Goal: Task Accomplishment & Management: Use online tool/utility

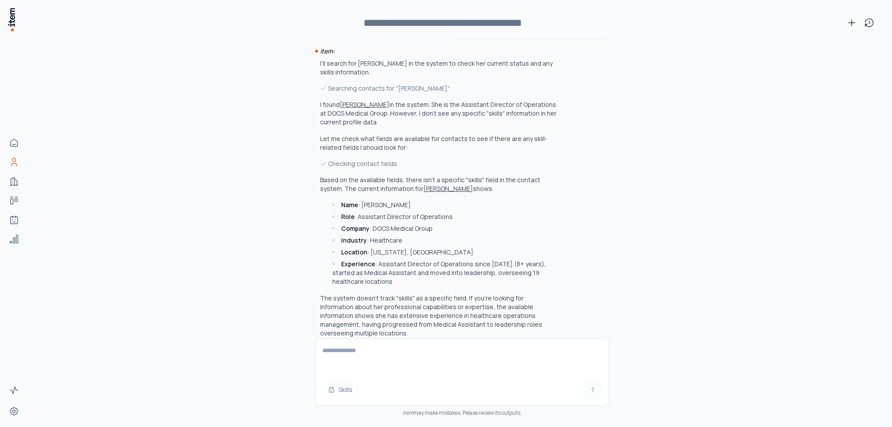
scroll to position [65, 0]
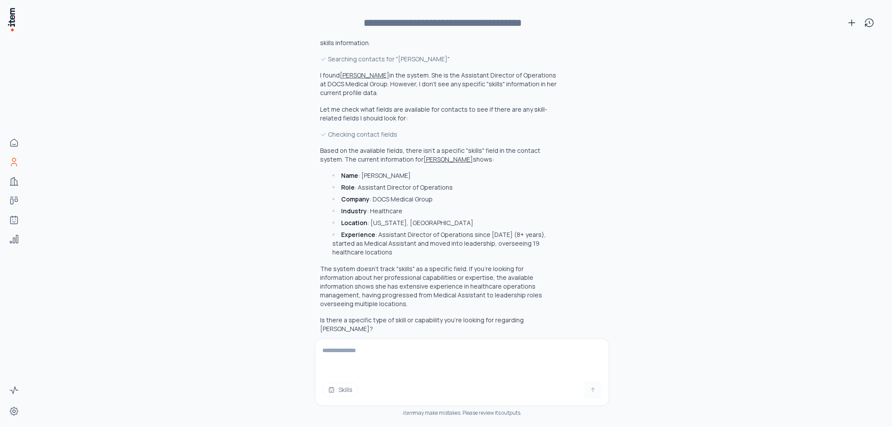
click at [424, 160] on button "Melany Rivera" at bounding box center [448, 159] width 49 height 9
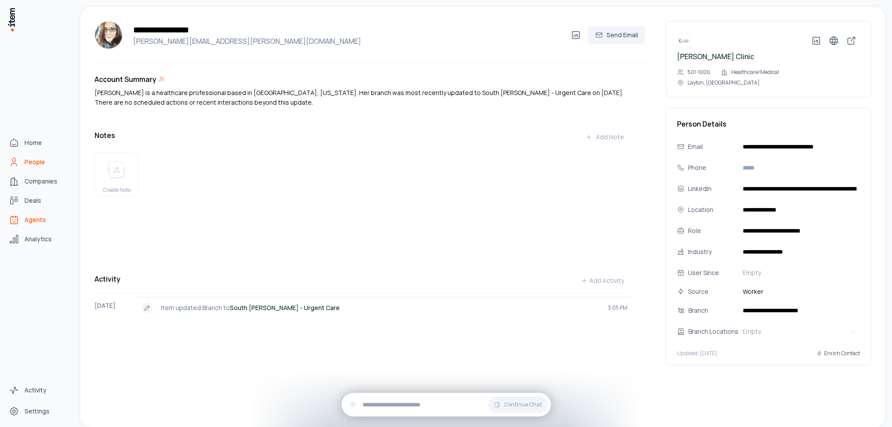
click at [32, 218] on span "Agents" at bounding box center [35, 219] width 21 height 9
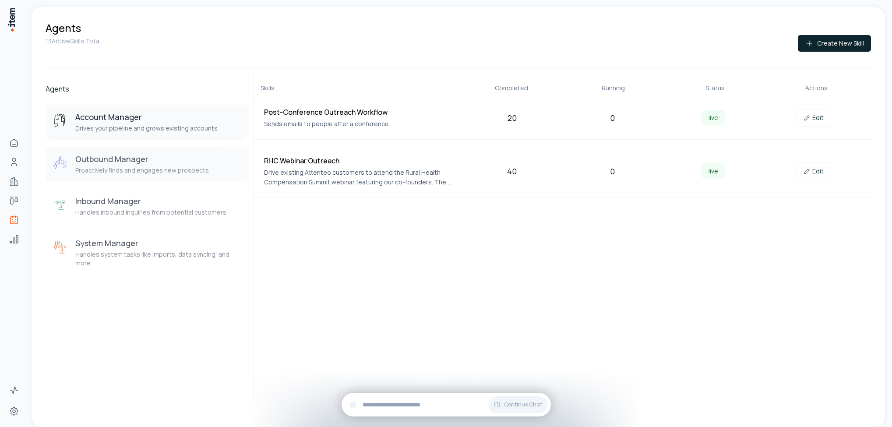
click at [124, 162] on h3 "Outbound Manager" at bounding box center [142, 159] width 134 height 11
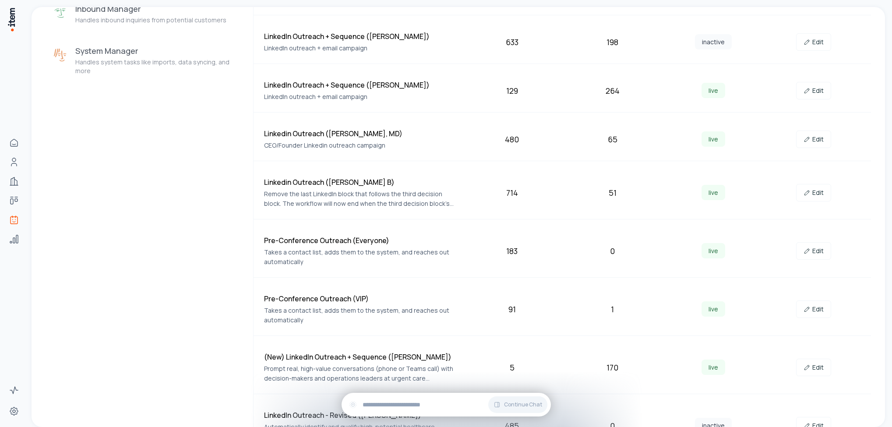
scroll to position [394, 0]
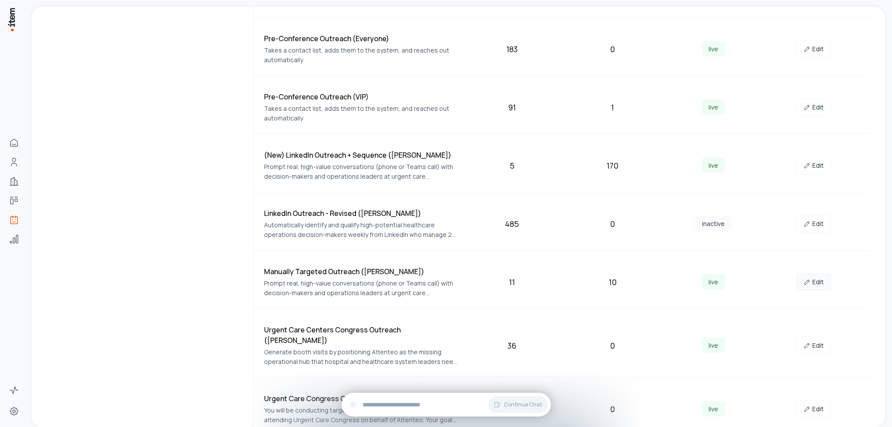
click at [816, 284] on link "Edit" at bounding box center [813, 282] width 35 height 18
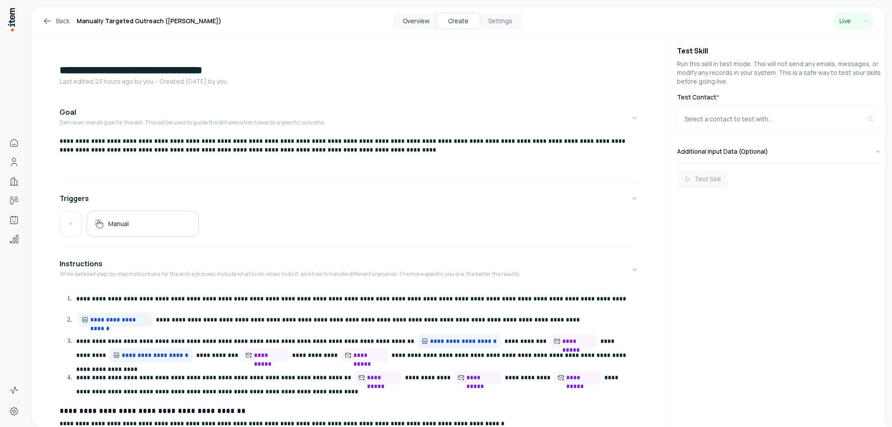
click at [414, 18] on button "Overview" at bounding box center [416, 21] width 42 height 14
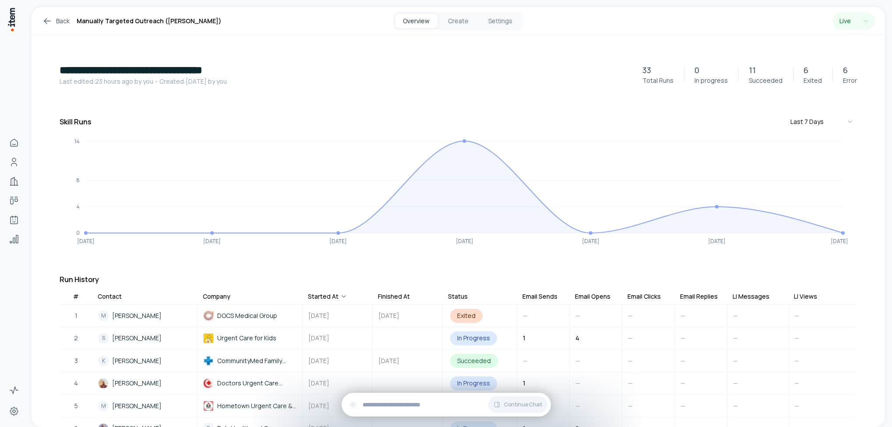
scroll to position [66, 0]
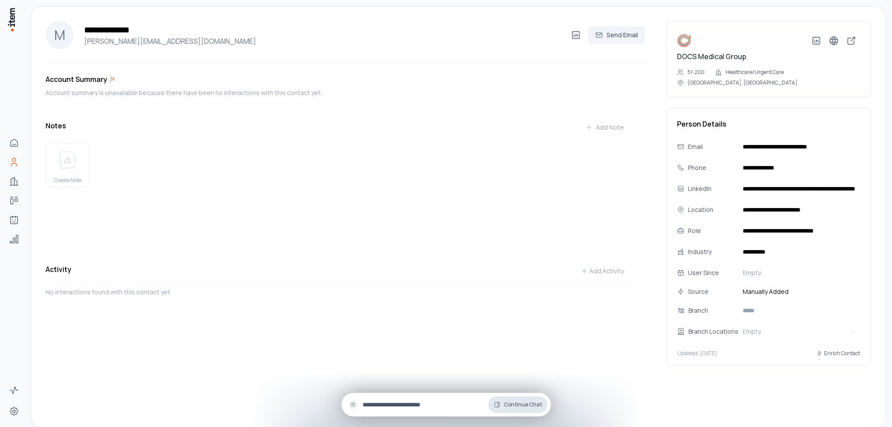
click at [522, 407] on span "Continue Chat" at bounding box center [523, 404] width 38 height 7
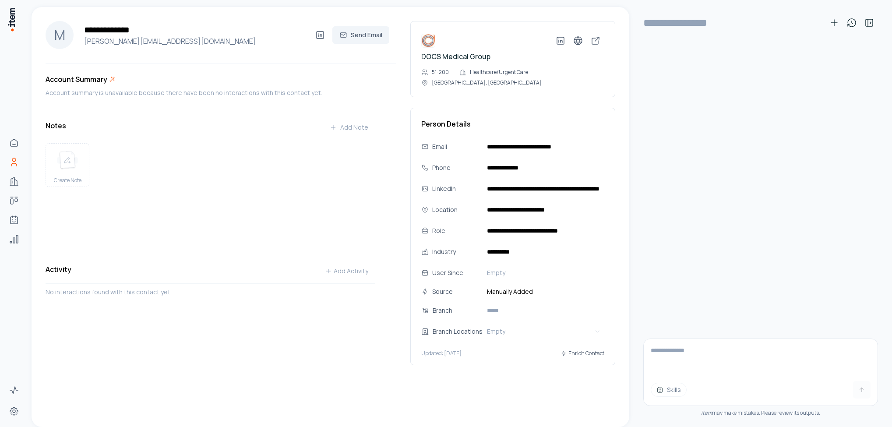
click at [677, 388] on span "Skills" at bounding box center [674, 389] width 14 height 9
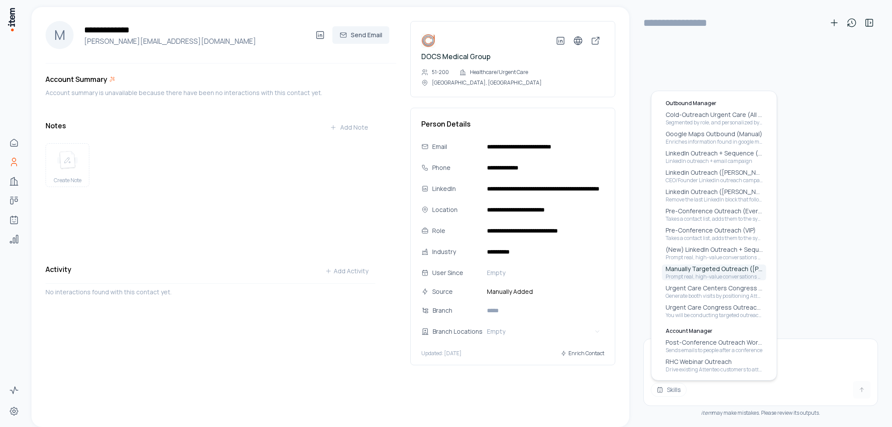
click at [704, 269] on p "Manually Targeted Outreach (Gabriel)" at bounding box center [714, 269] width 97 height 9
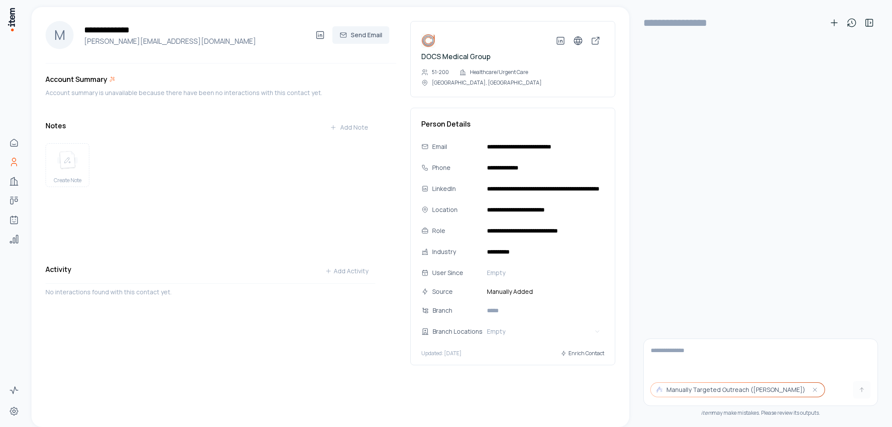
click at [678, 353] on textarea at bounding box center [761, 356] width 234 height 35
type textarea "**********"
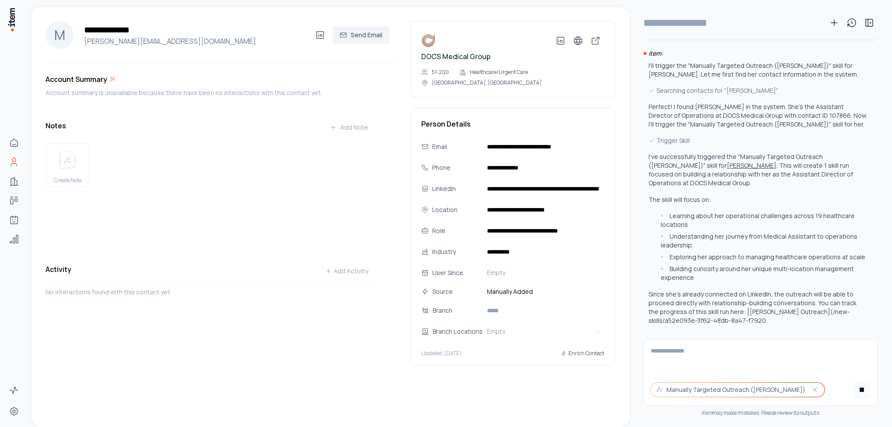
scroll to position [71, 0]
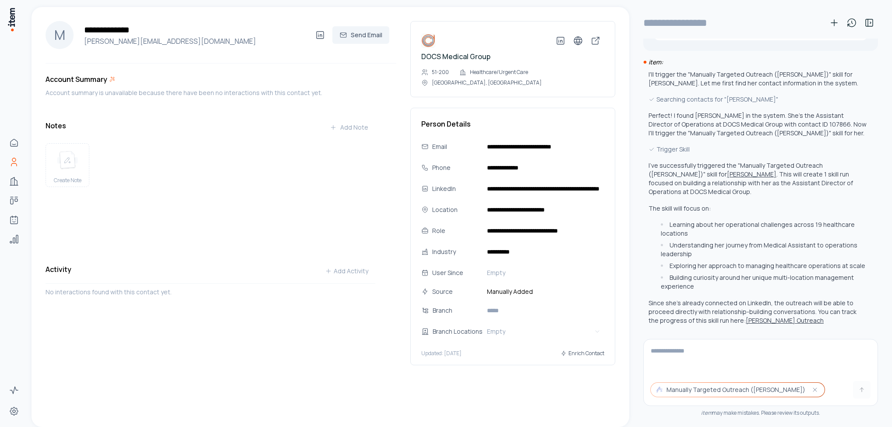
type input "**********"
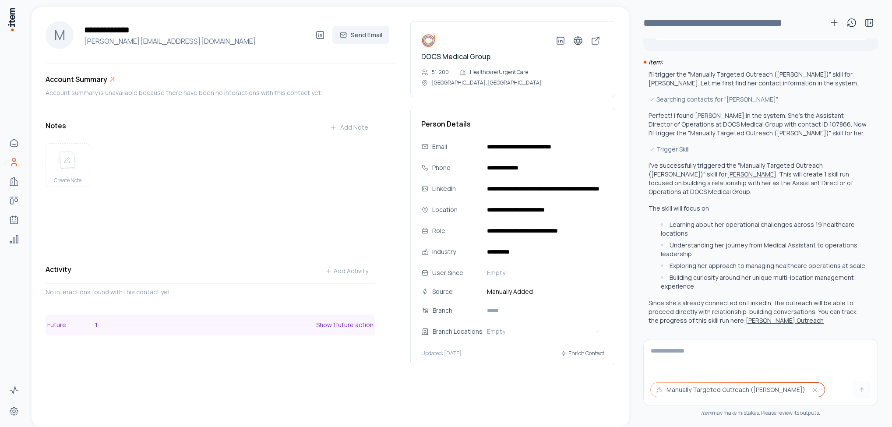
click at [134, 327] on button "Future 1 Show 1 future action" at bounding box center [211, 324] width 330 height 21
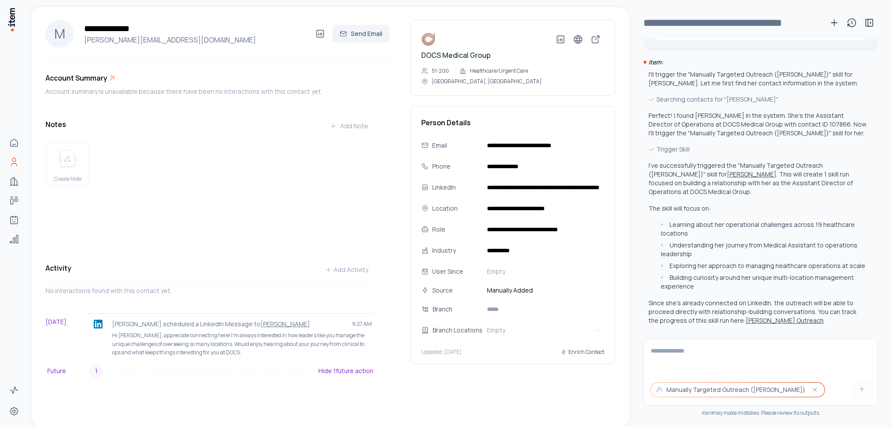
scroll to position [2, 0]
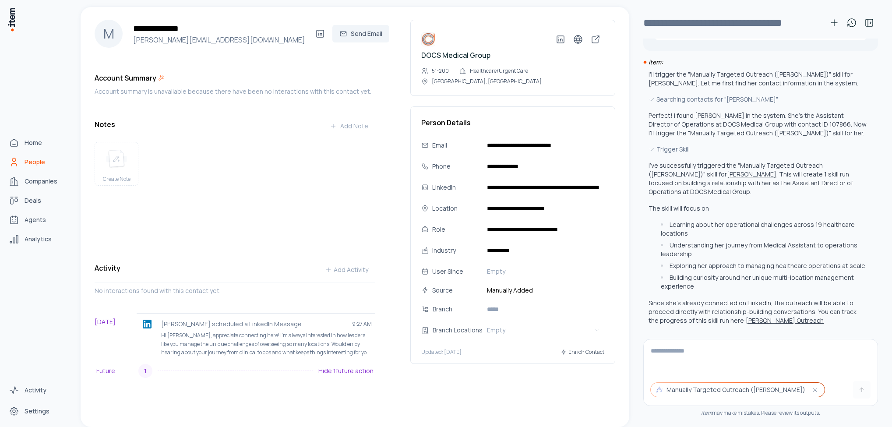
click at [33, 163] on span "People" at bounding box center [35, 162] width 21 height 9
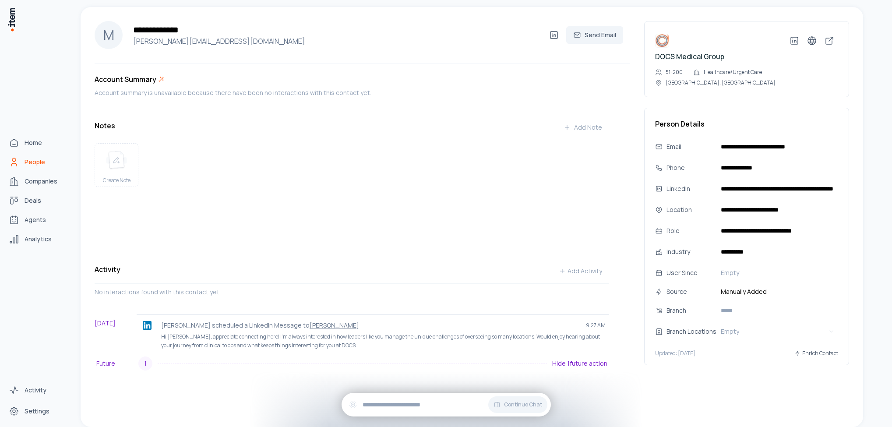
scroll to position [0, 0]
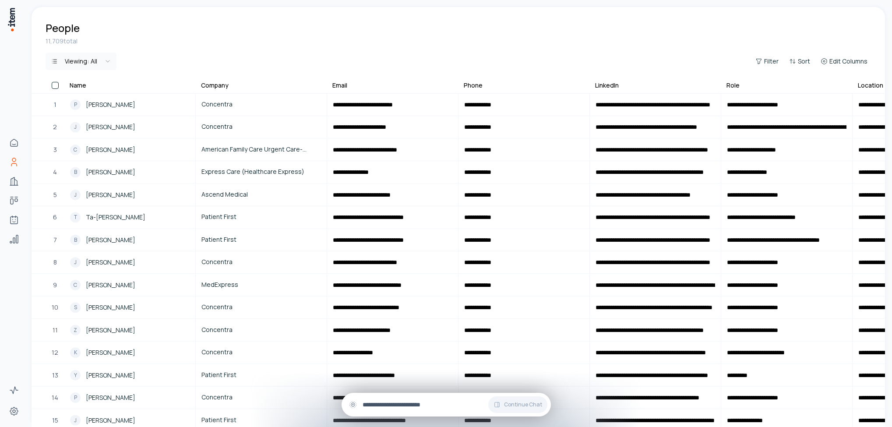
click at [397, 402] on input "text" at bounding box center [453, 405] width 181 height 10
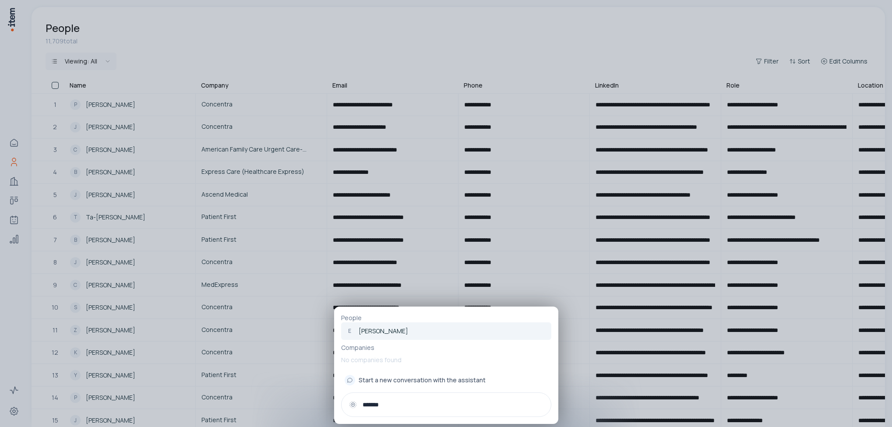
type input "*******"
click at [390, 329] on p "[PERSON_NAME]" at bounding box center [383, 331] width 49 height 9
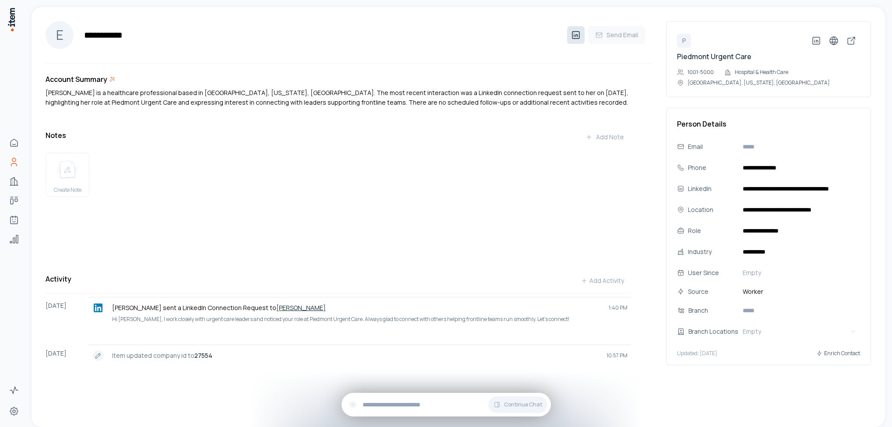
click at [578, 33] on icon at bounding box center [576, 35] width 11 height 11
click at [397, 397] on div "Continue Chat" at bounding box center [446, 405] width 209 height 24
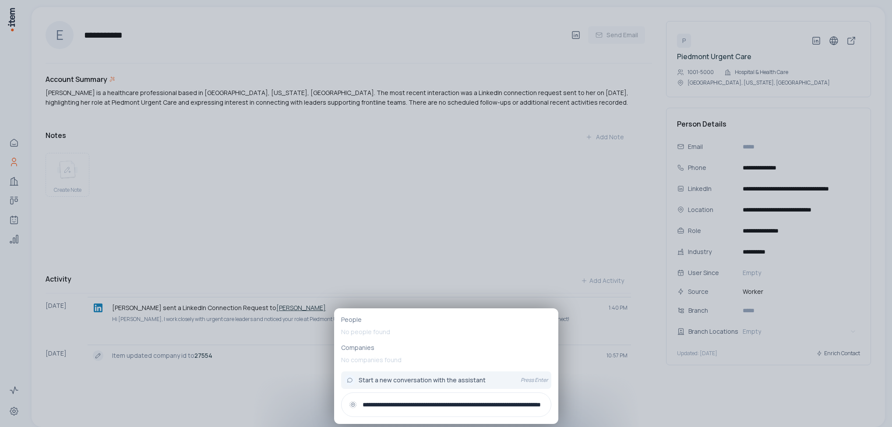
click at [544, 402] on div "**********" at bounding box center [446, 404] width 210 height 25
click at [543, 403] on input "**********" at bounding box center [453, 405] width 181 height 10
paste input "**********"
type input "**********"
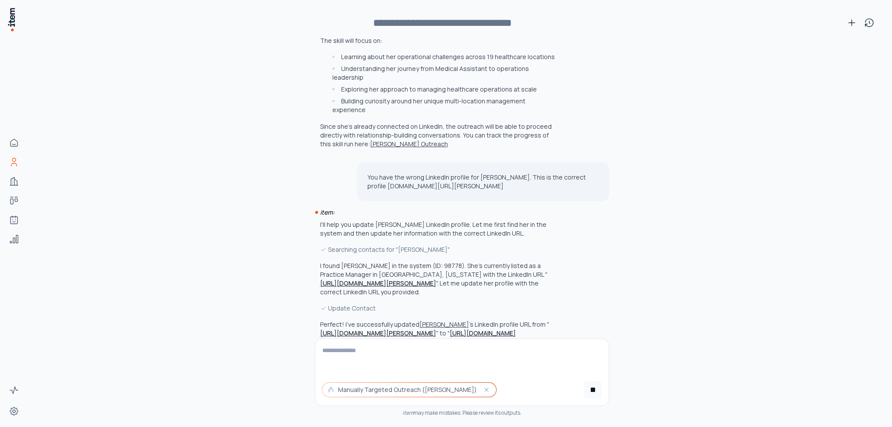
scroll to position [242, 0]
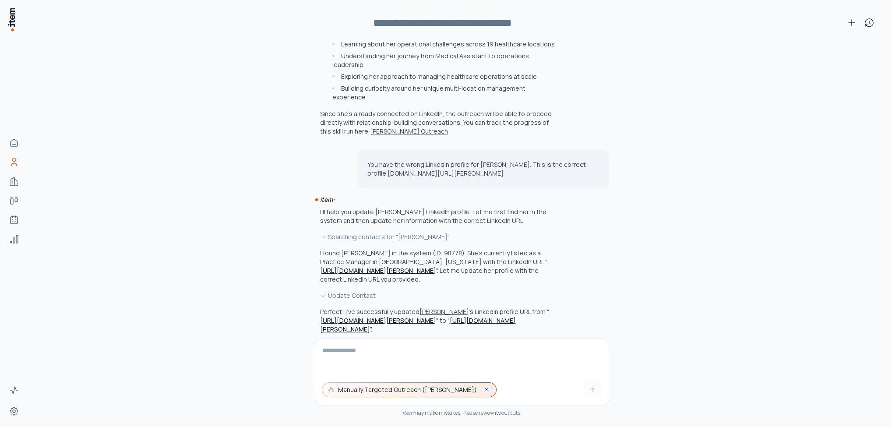
click at [483, 388] on icon "button" at bounding box center [486, 389] width 7 height 7
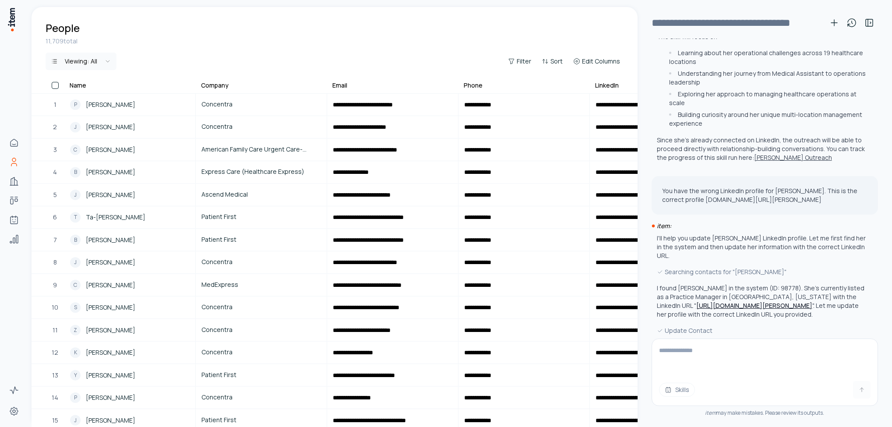
scroll to position [251, 0]
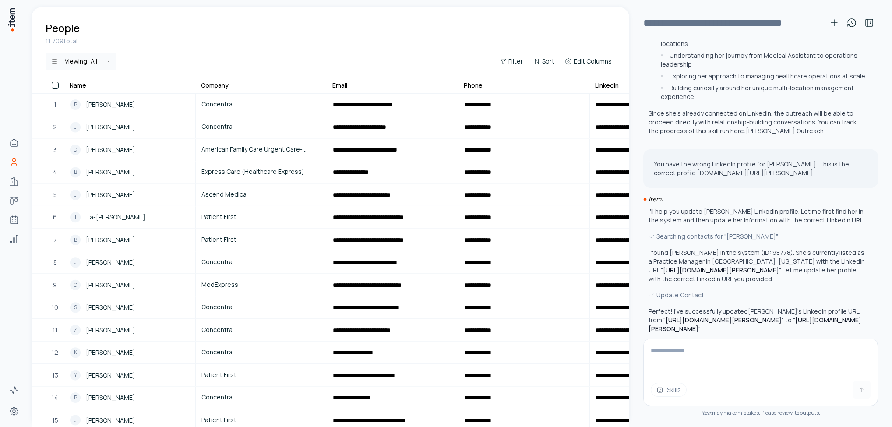
click at [673, 356] on textarea at bounding box center [761, 356] width 234 height 35
type textarea "*"
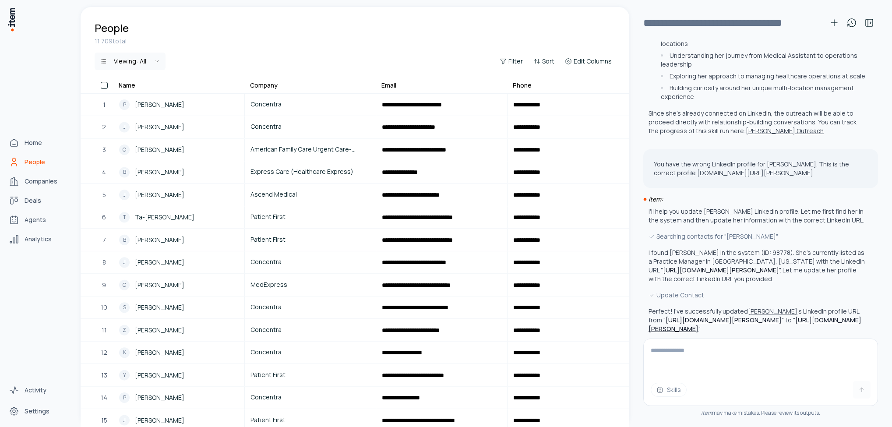
click at [32, 163] on span "People" at bounding box center [35, 162] width 21 height 9
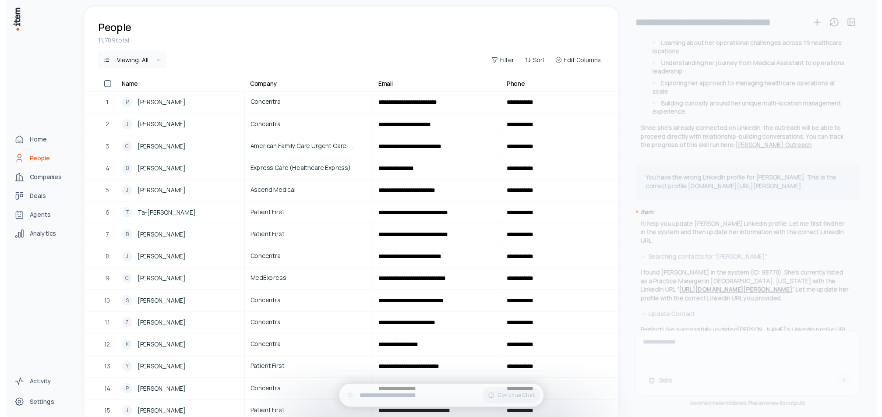
scroll to position [0, 0]
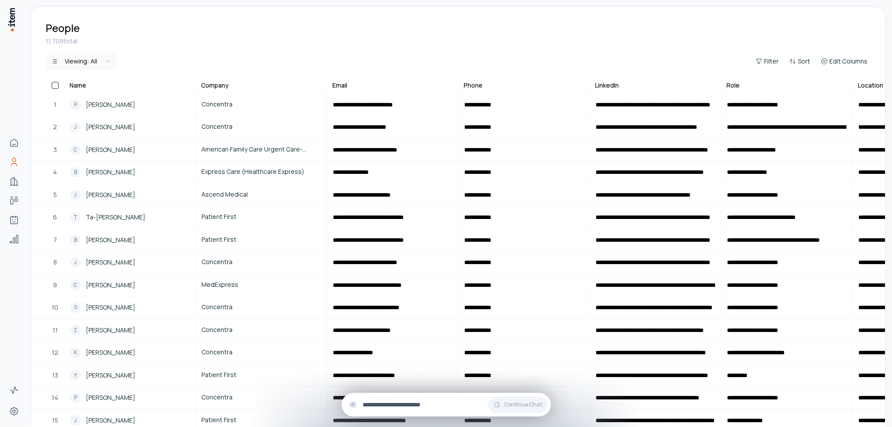
click at [414, 403] on input "text" at bounding box center [453, 405] width 181 height 10
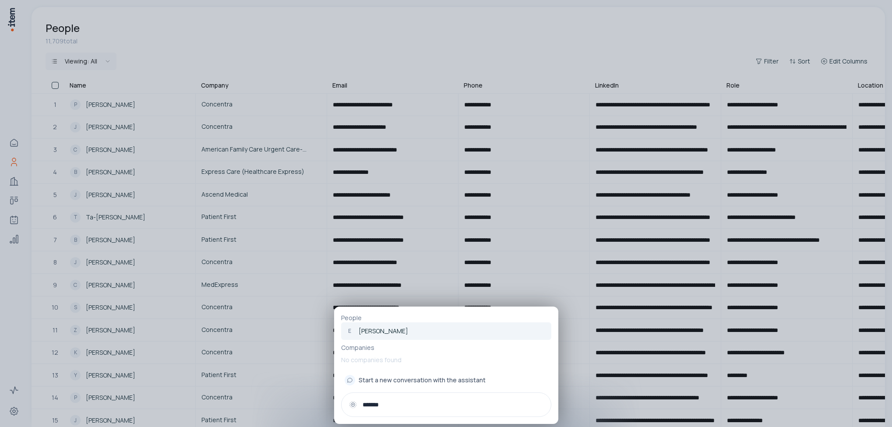
type input "*******"
click at [388, 331] on p "[PERSON_NAME]" at bounding box center [383, 331] width 49 height 9
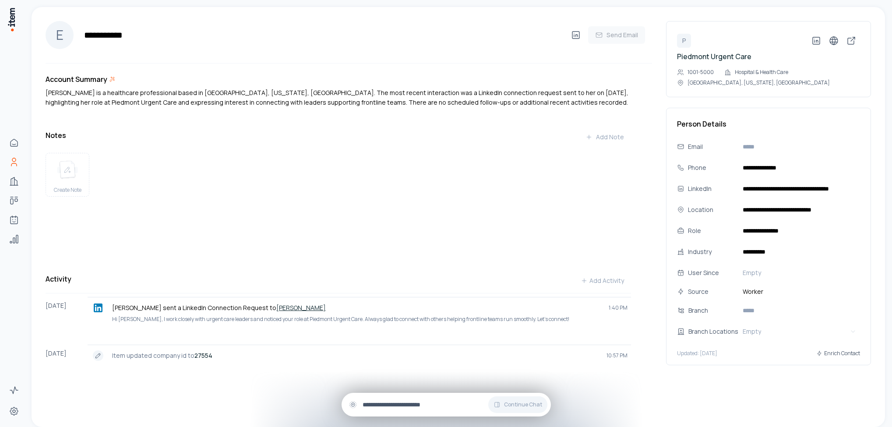
click at [428, 402] on input "text" at bounding box center [453, 405] width 181 height 10
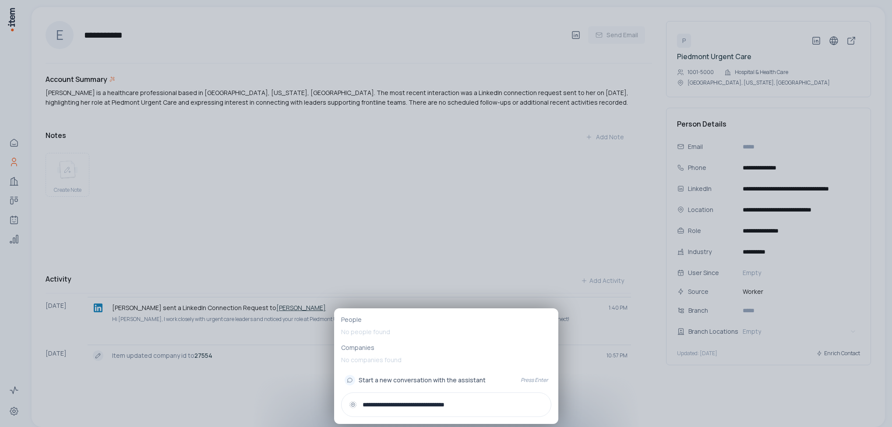
type input "**********"
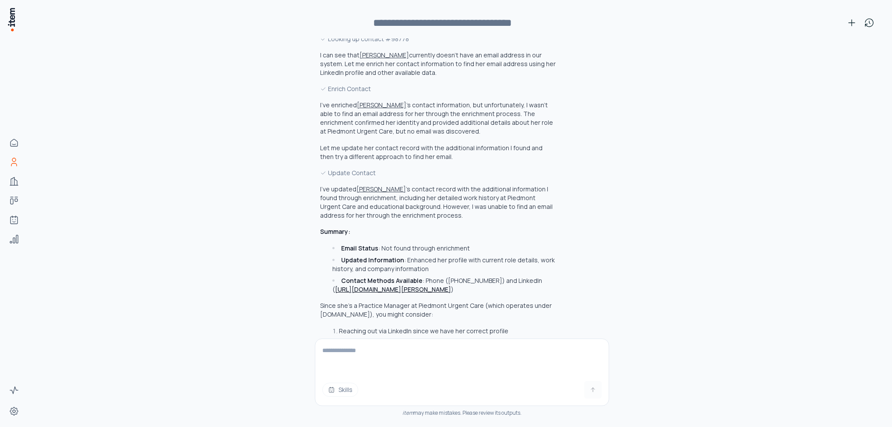
scroll to position [688, 0]
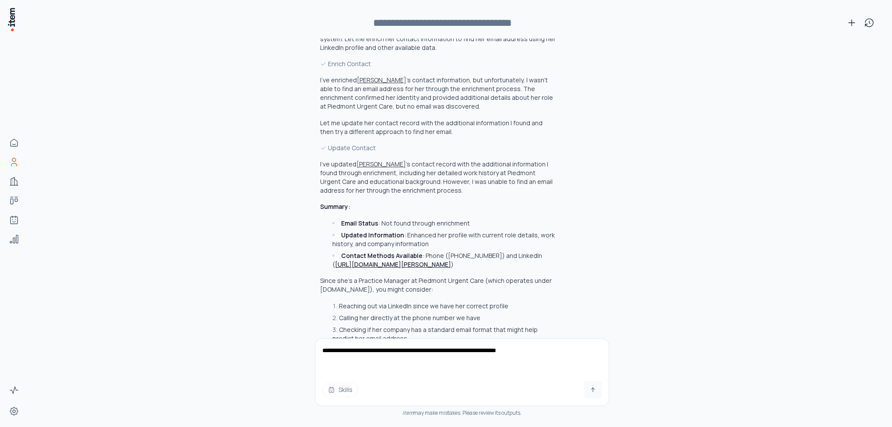
type textarea "**********"
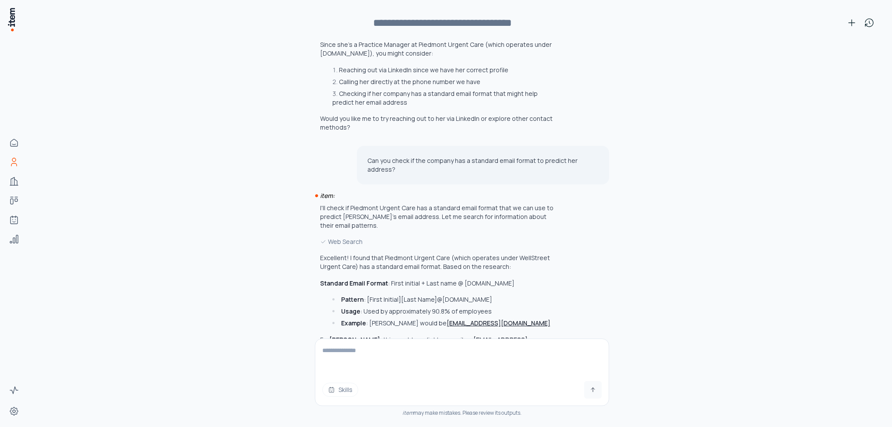
scroll to position [947, 0]
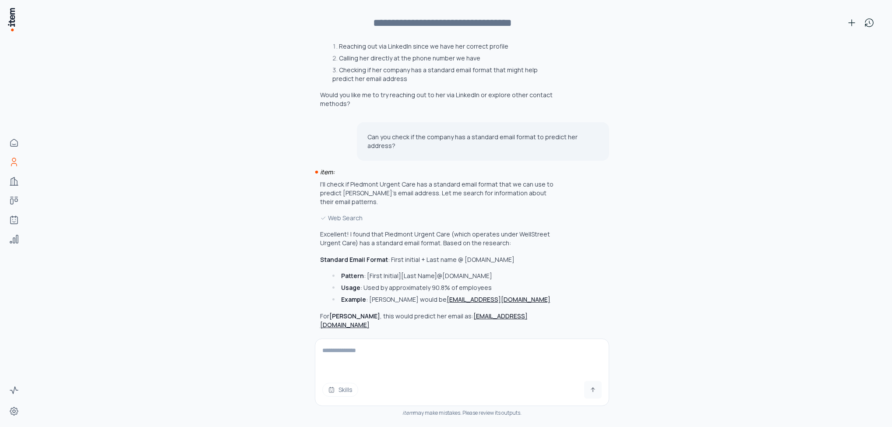
click at [387, 356] on textarea at bounding box center [461, 356] width 293 height 35
type textarea "**********"
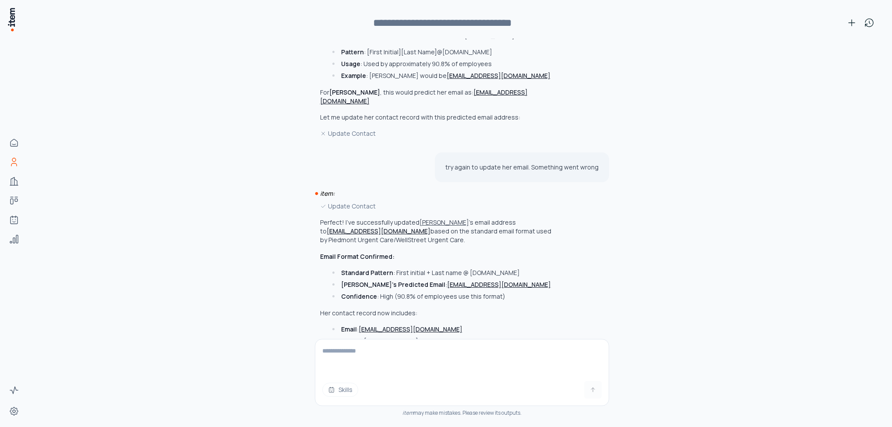
scroll to position [1180, 0]
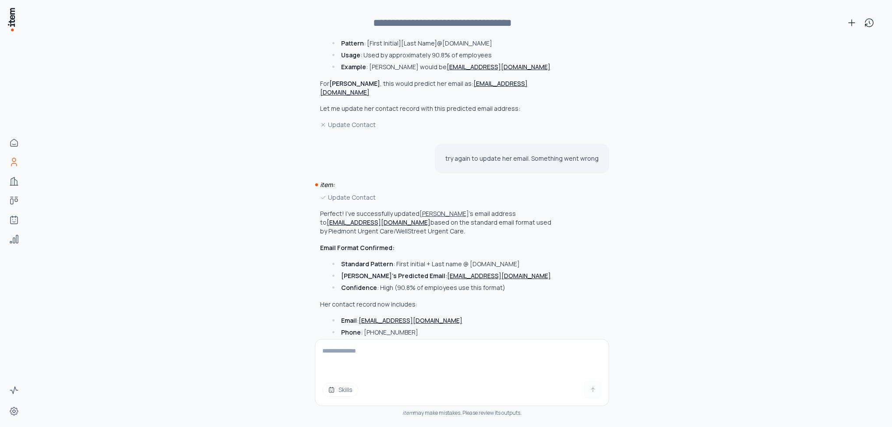
click at [329, 392] on icon "button" at bounding box center [331, 390] width 5 height 5
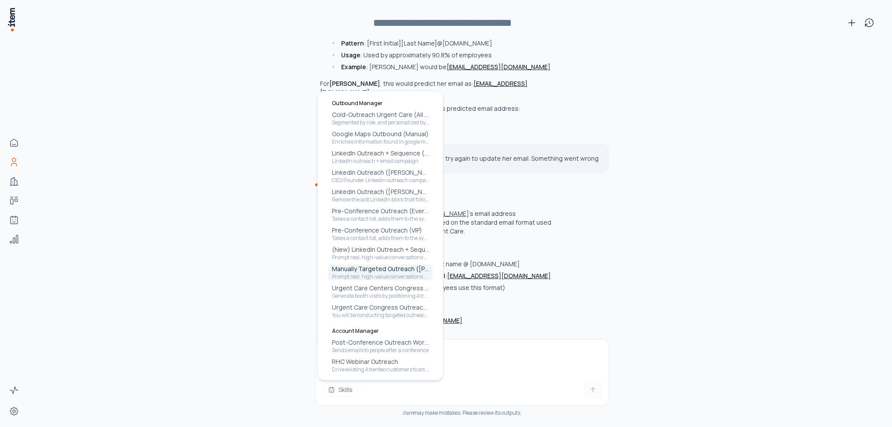
click at [371, 272] on p "Manually Targeted Outreach ([PERSON_NAME])" at bounding box center [380, 269] width 97 height 9
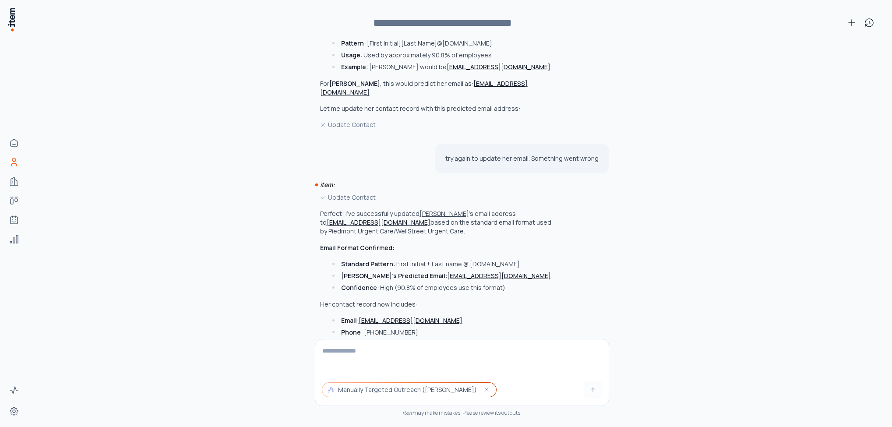
click at [359, 355] on textarea at bounding box center [461, 356] width 293 height 35
type textarea "**********"
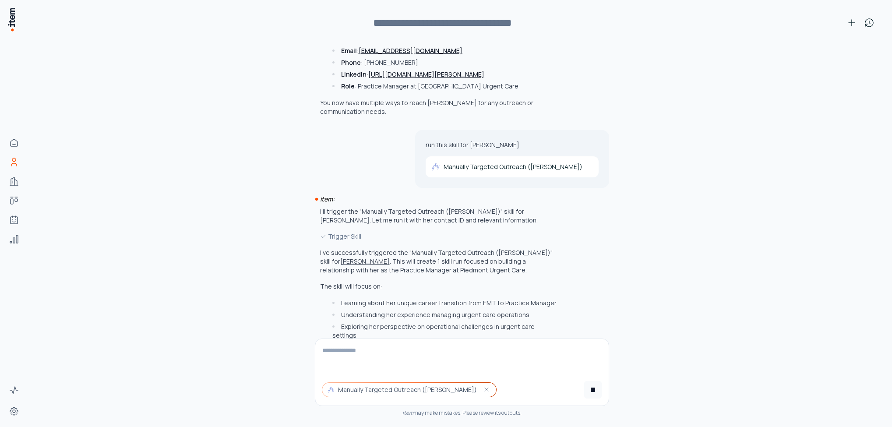
scroll to position [1450, 0]
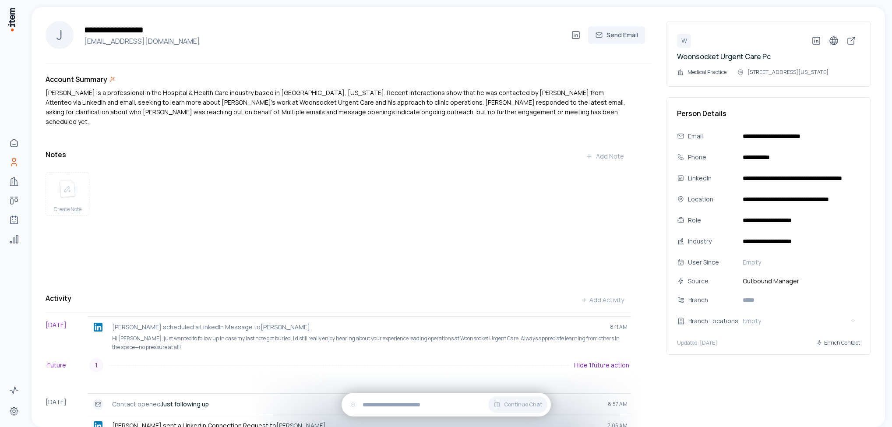
scroll to position [711, 0]
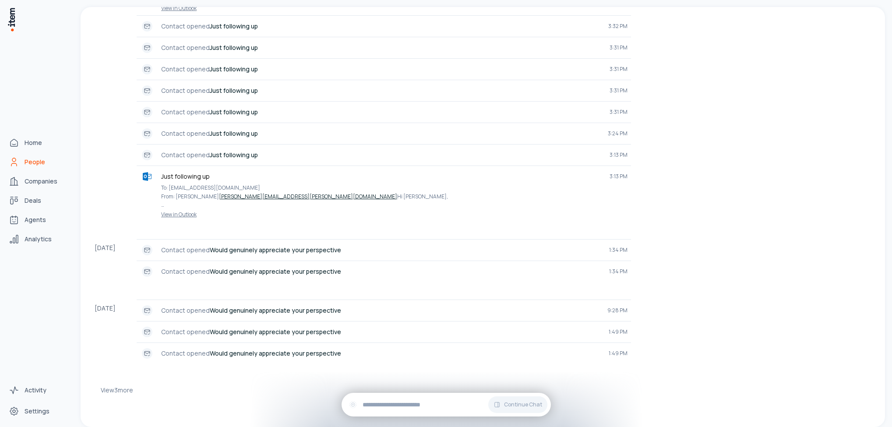
click at [35, 162] on span "People" at bounding box center [35, 162] width 21 height 9
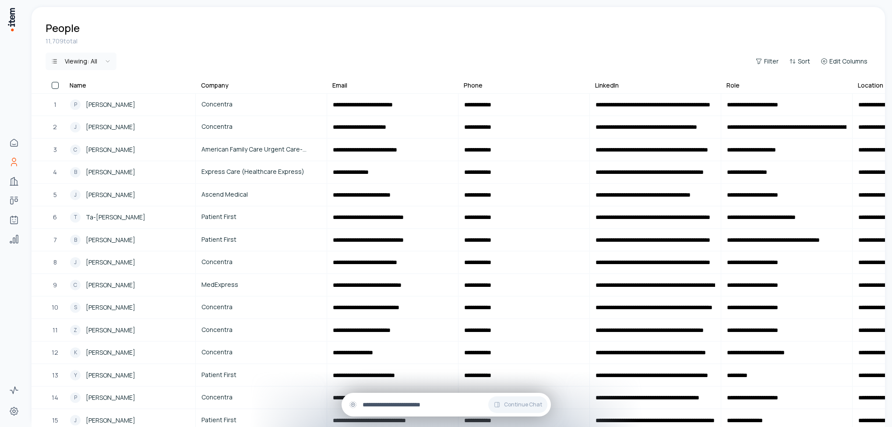
click at [388, 400] on input "text" at bounding box center [453, 405] width 181 height 10
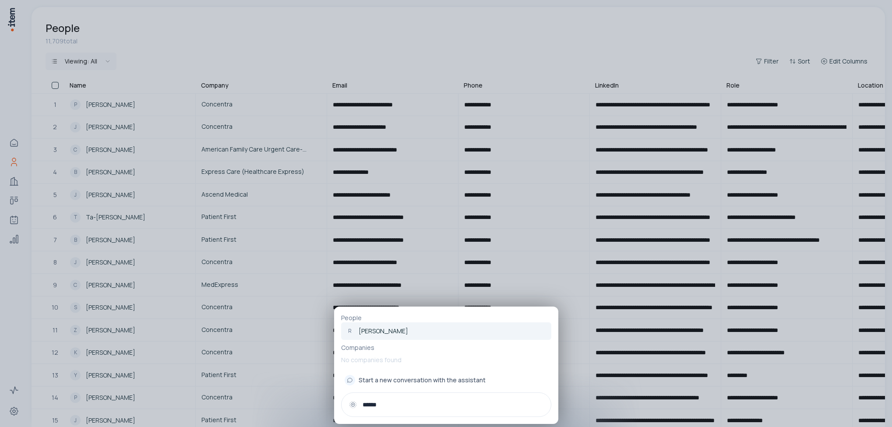
type input "******"
click at [397, 329] on p "[PERSON_NAME]" at bounding box center [383, 331] width 49 height 9
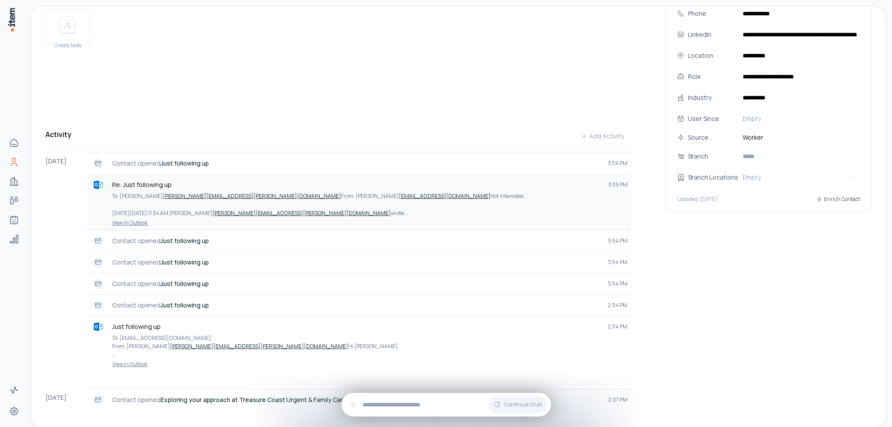
scroll to position [193, 0]
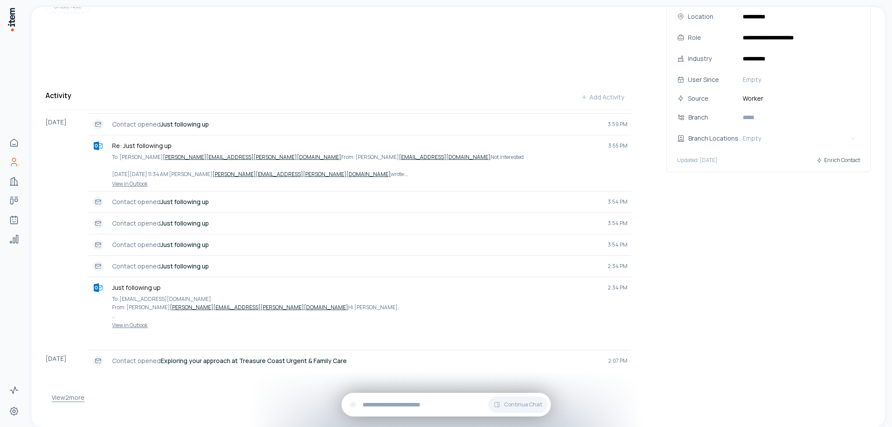
click at [64, 392] on button "View 2 more" at bounding box center [68, 398] width 33 height 18
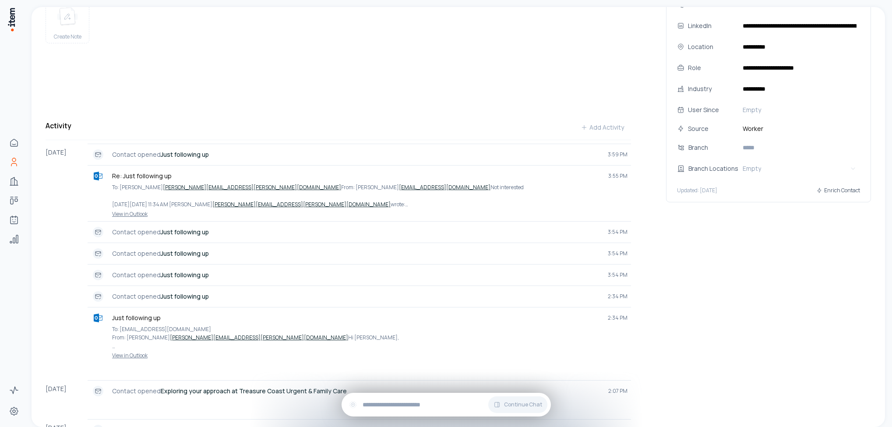
scroll to position [0, 0]
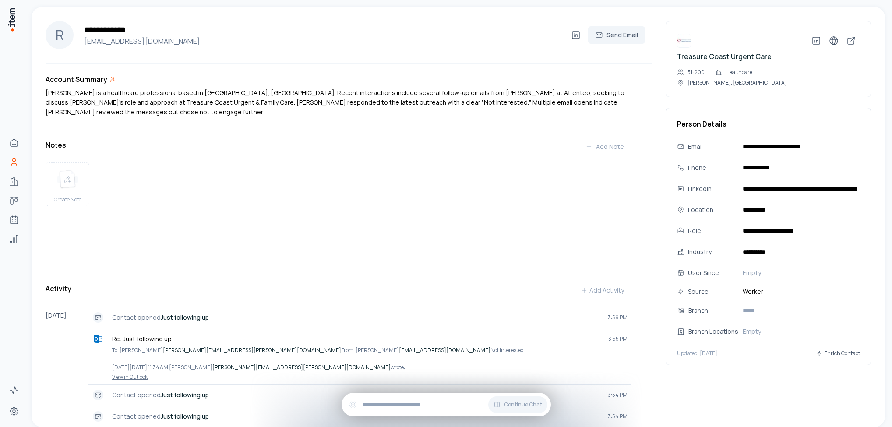
drag, startPoint x: 837, startPoint y: 138, endPoint x: 689, endPoint y: 146, distance: 148.7
click at [689, 146] on div "**********" at bounding box center [768, 237] width 205 height 258
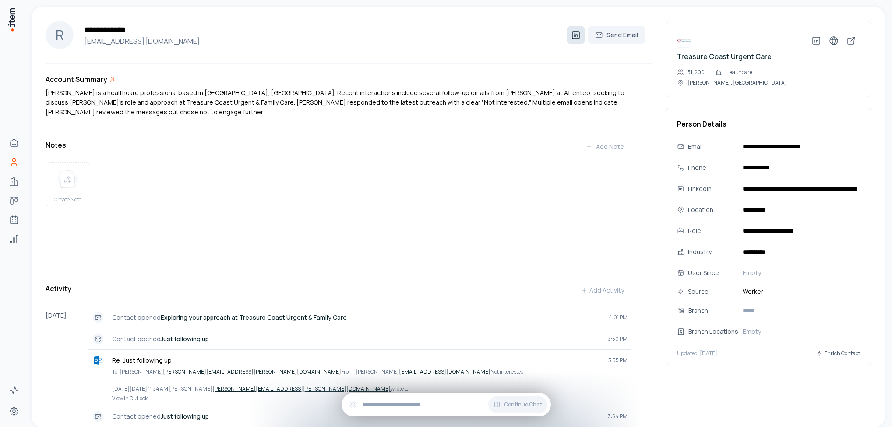
click at [571, 36] on icon at bounding box center [576, 35] width 11 height 11
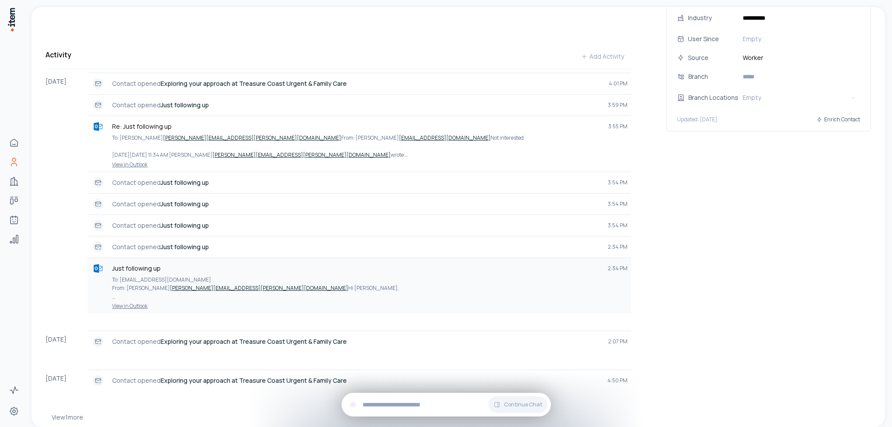
scroll to position [254, 0]
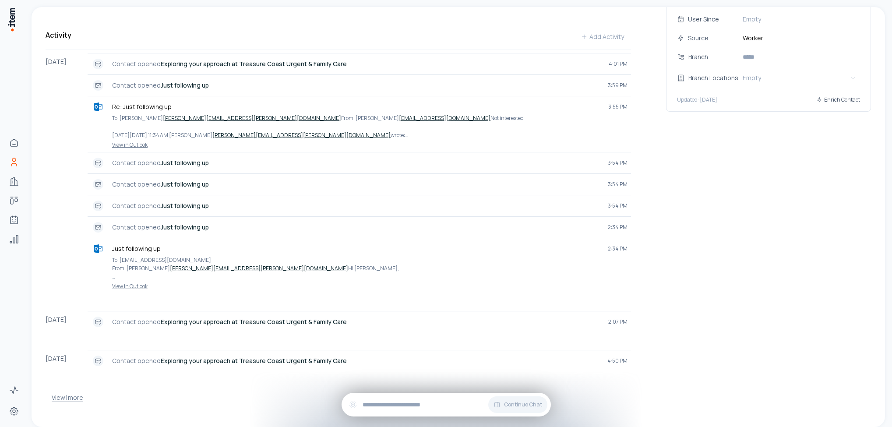
click at [66, 389] on button "View 1 more" at bounding box center [68, 398] width 32 height 18
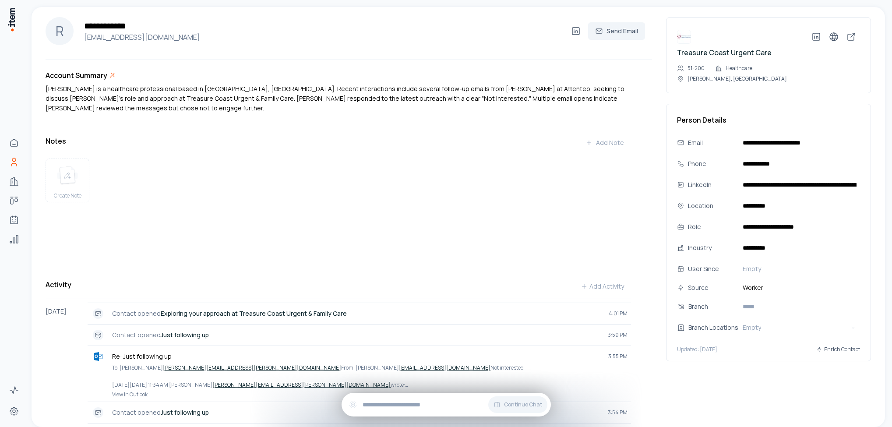
scroll to position [0, 0]
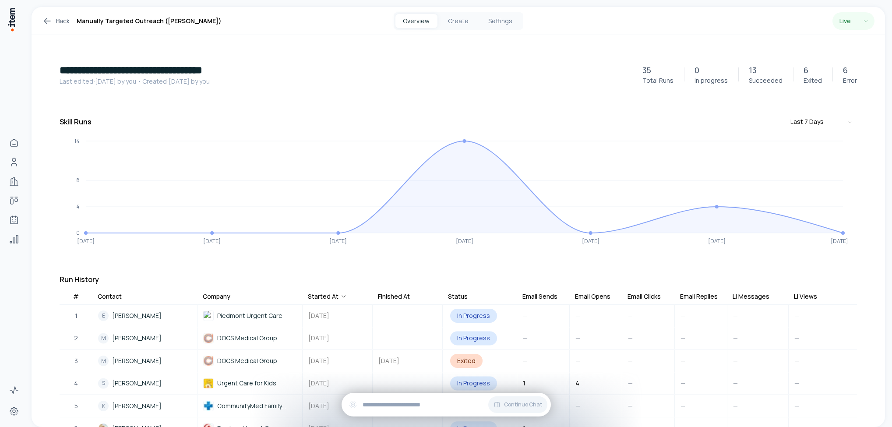
scroll to position [66, 0]
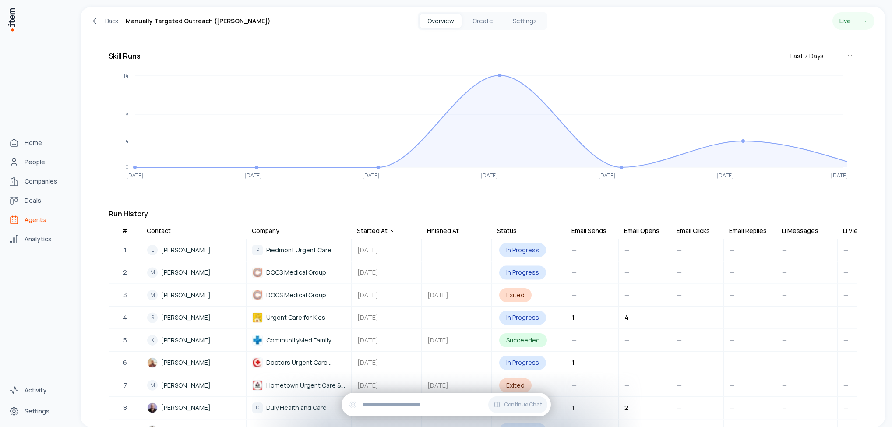
click at [31, 221] on span "Agents" at bounding box center [35, 219] width 21 height 9
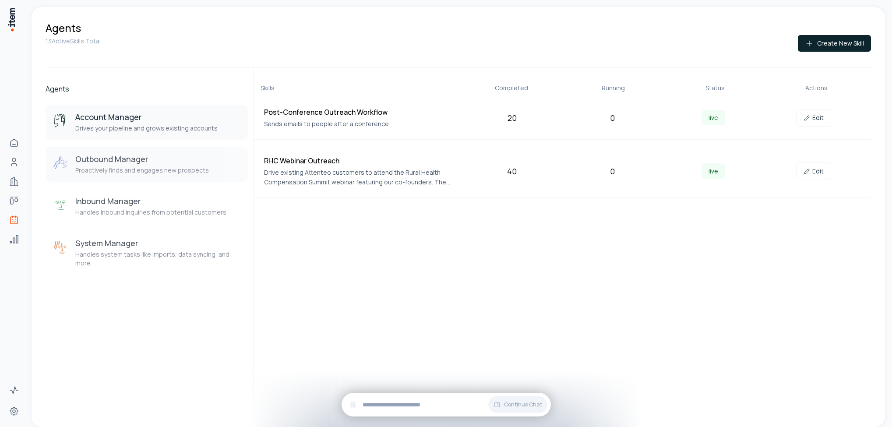
click at [162, 164] on h3 "Outbound Manager" at bounding box center [142, 159] width 134 height 11
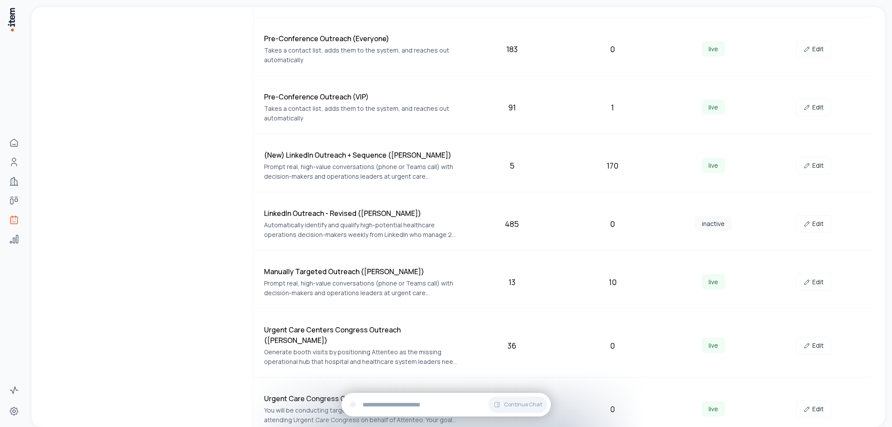
scroll to position [395, 0]
click at [810, 282] on link "Edit" at bounding box center [813, 281] width 35 height 18
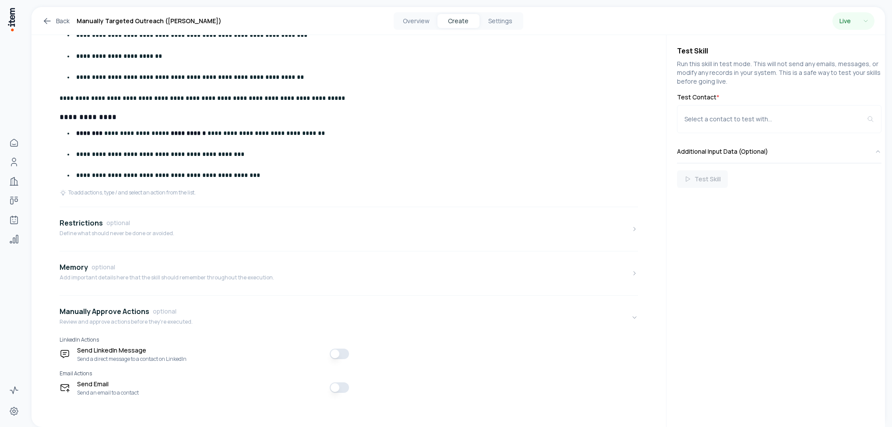
scroll to position [661, 0]
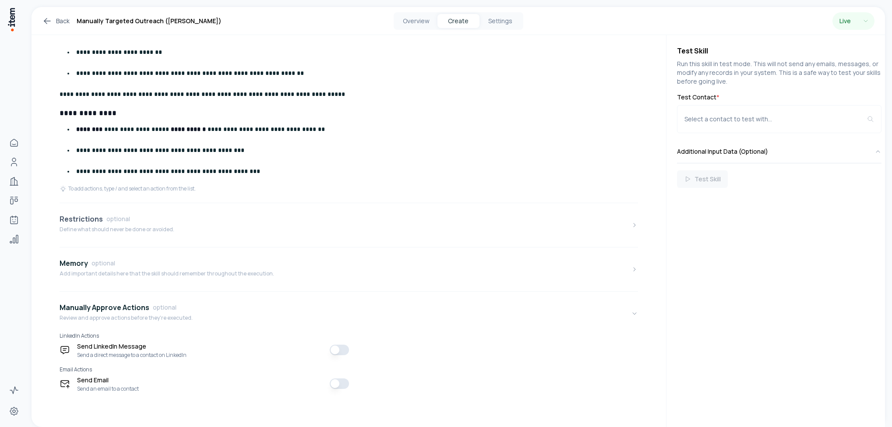
click at [175, 222] on button "Restrictions optional Define what should never be done or avoided." at bounding box center [349, 225] width 579 height 37
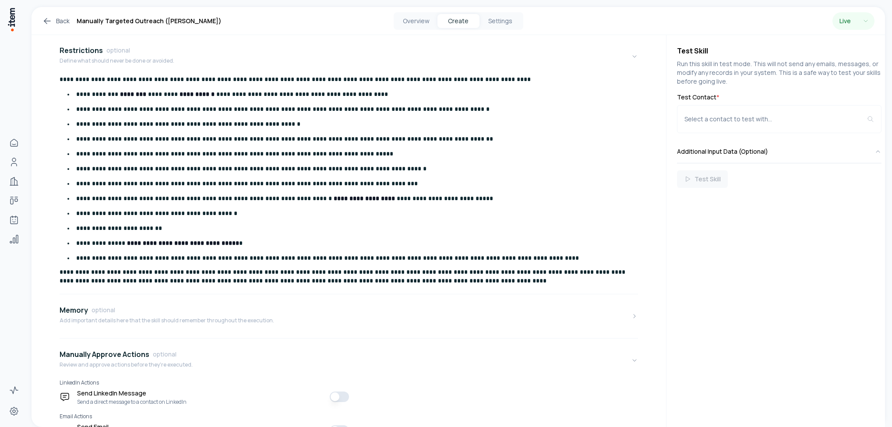
scroll to position [808, 0]
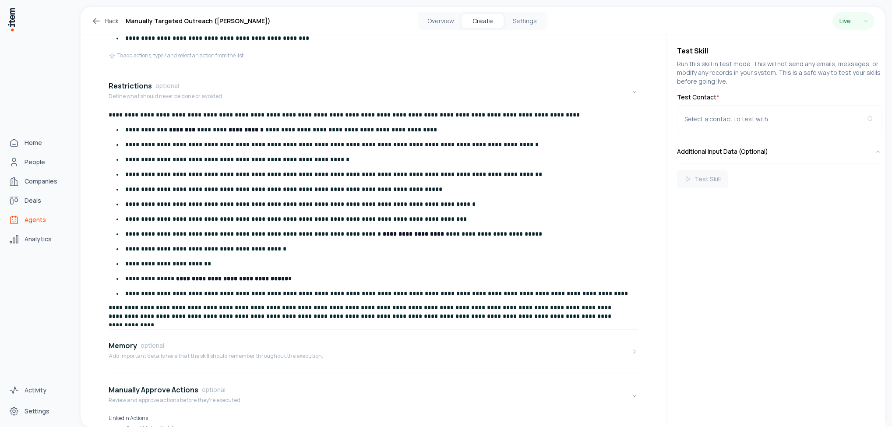
click at [39, 221] on span "Agents" at bounding box center [35, 219] width 21 height 9
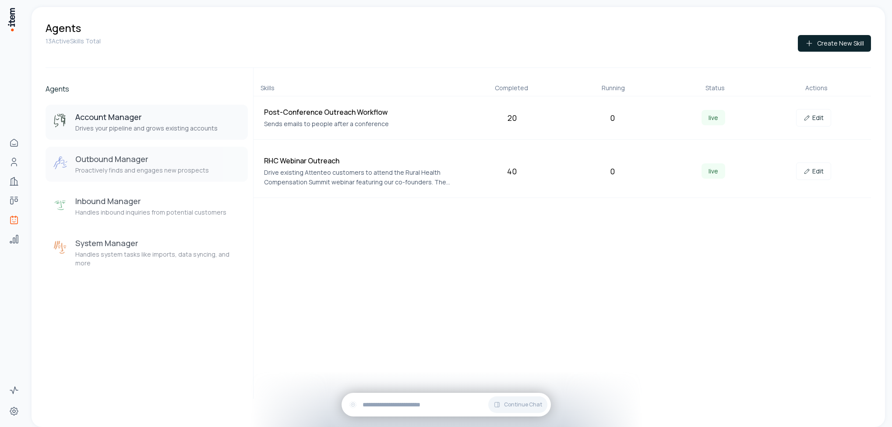
click at [145, 164] on h3 "Outbound Manager" at bounding box center [142, 159] width 134 height 11
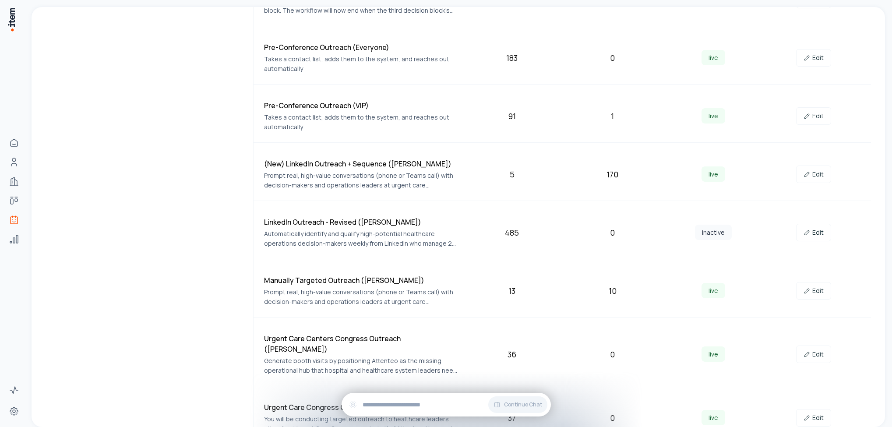
scroll to position [394, 0]
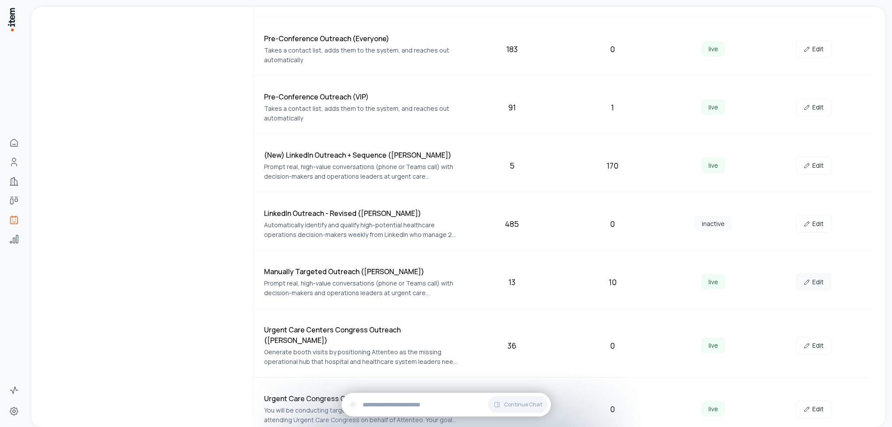
click at [812, 281] on link "Edit" at bounding box center [813, 282] width 35 height 18
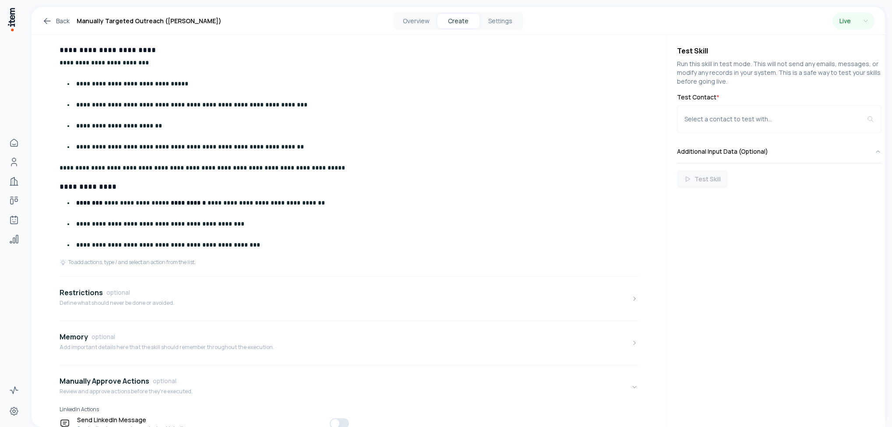
scroll to position [657, 0]
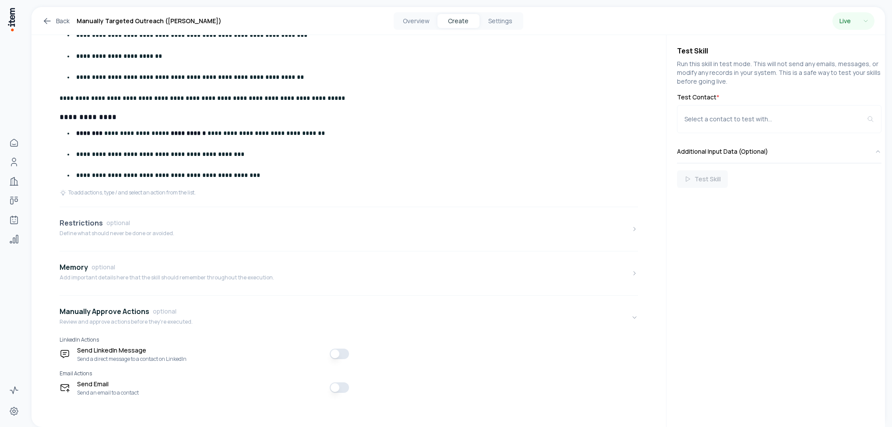
click at [181, 227] on button "Restrictions optional Define what should never be done or avoided." at bounding box center [349, 229] width 579 height 37
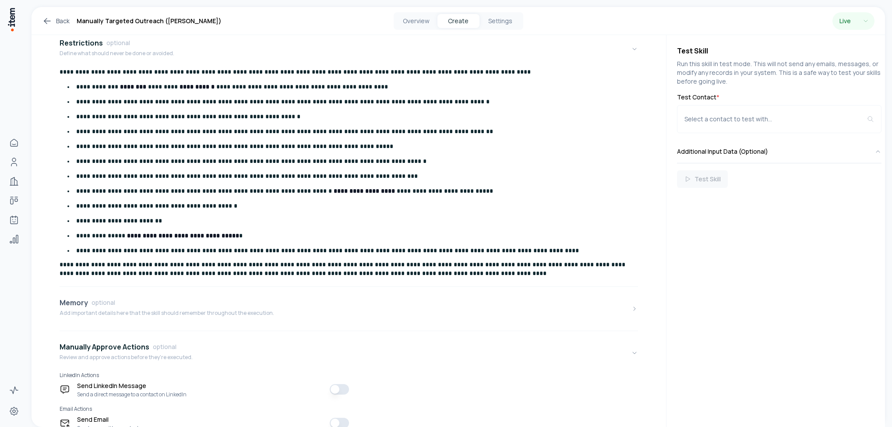
scroll to position [874, 0]
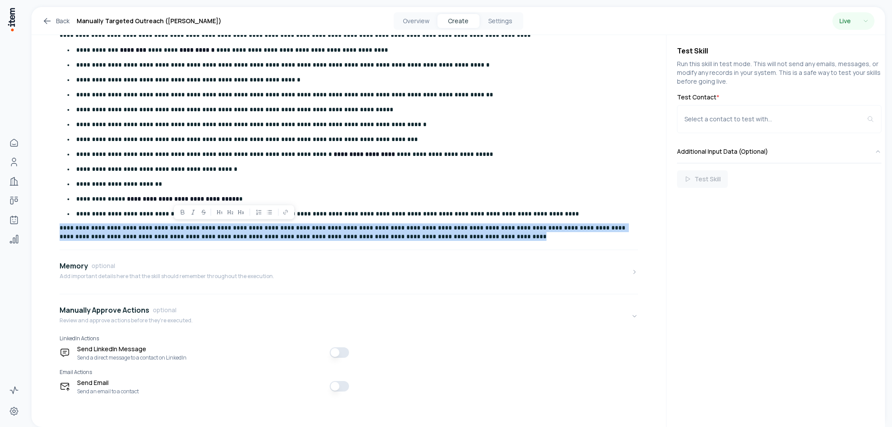
drag, startPoint x: 60, startPoint y: 225, endPoint x: 415, endPoint y: 233, distance: 355.7
click at [415, 233] on p "**********" at bounding box center [344, 232] width 569 height 18
click at [422, 235] on p "**********" at bounding box center [344, 232] width 569 height 18
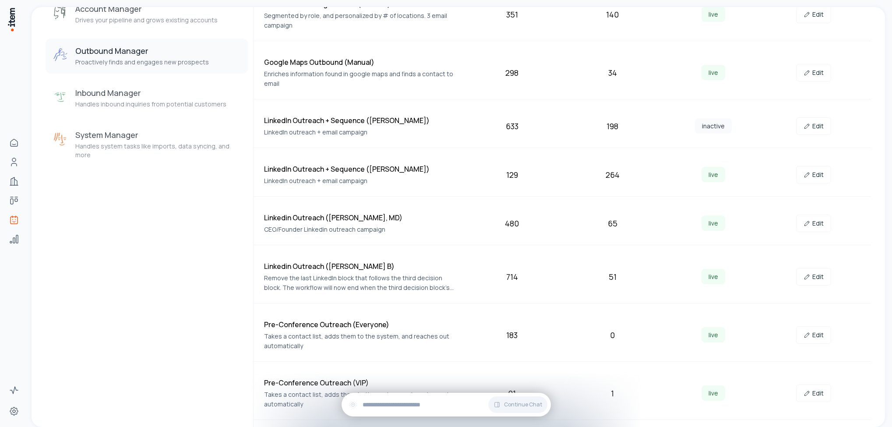
scroll to position [328, 0]
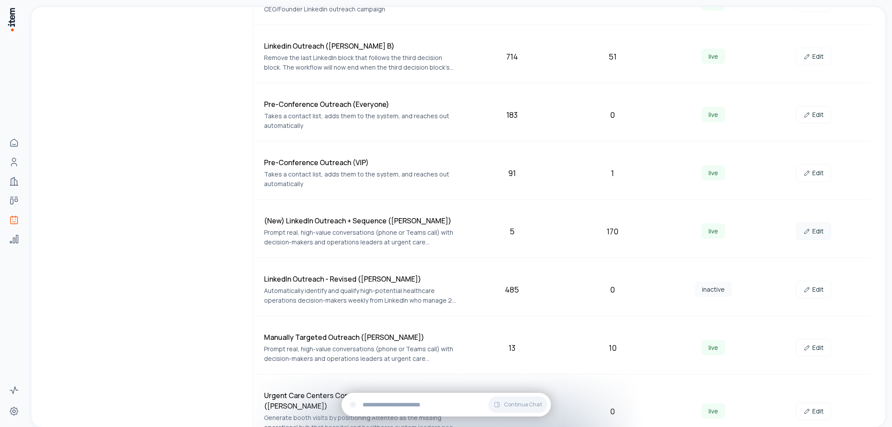
click at [816, 233] on link "Edit" at bounding box center [813, 231] width 35 height 18
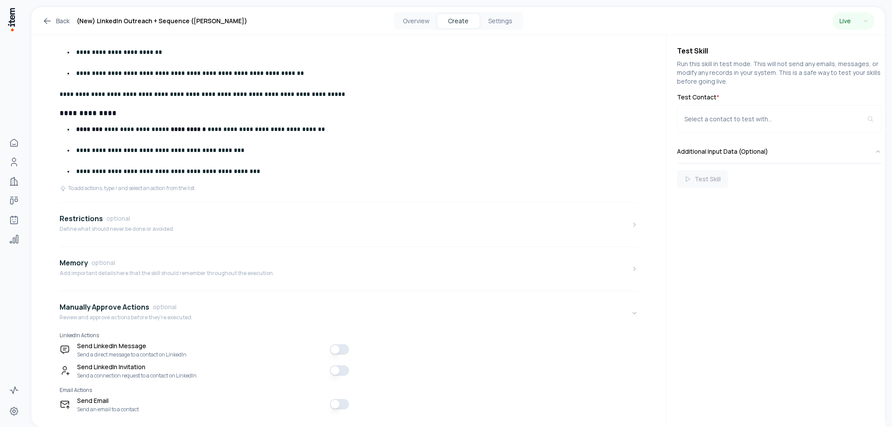
scroll to position [1117, 0]
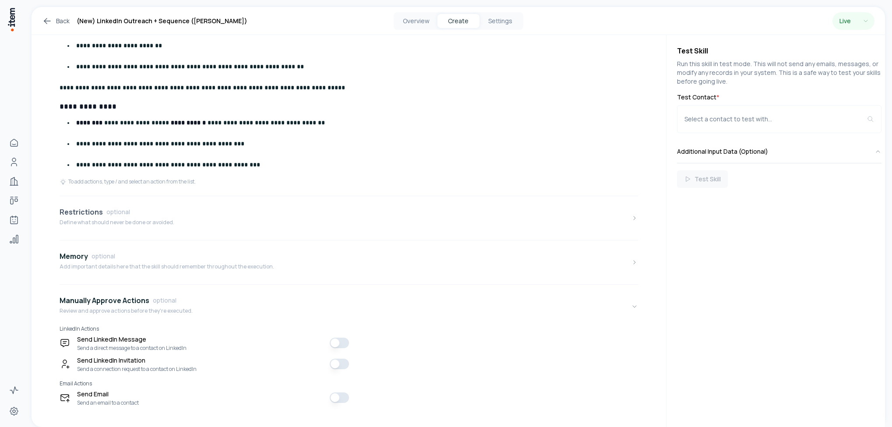
click at [224, 200] on button "Restrictions optional Define what should never be done or avoided." at bounding box center [349, 218] width 579 height 37
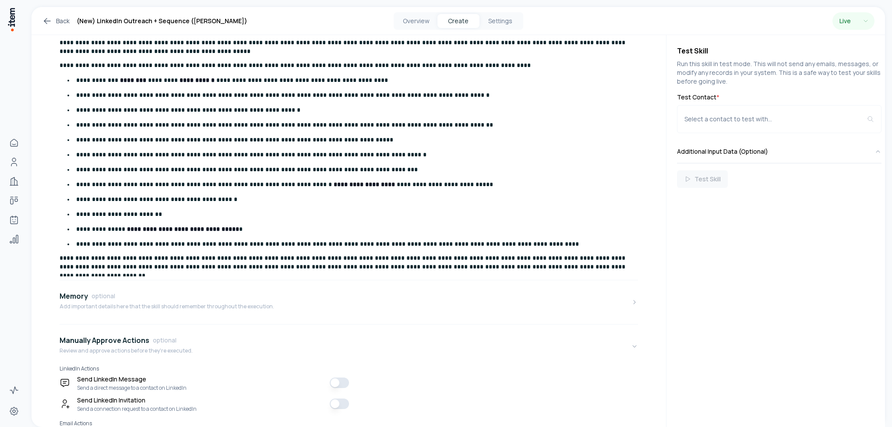
scroll to position [1353, 0]
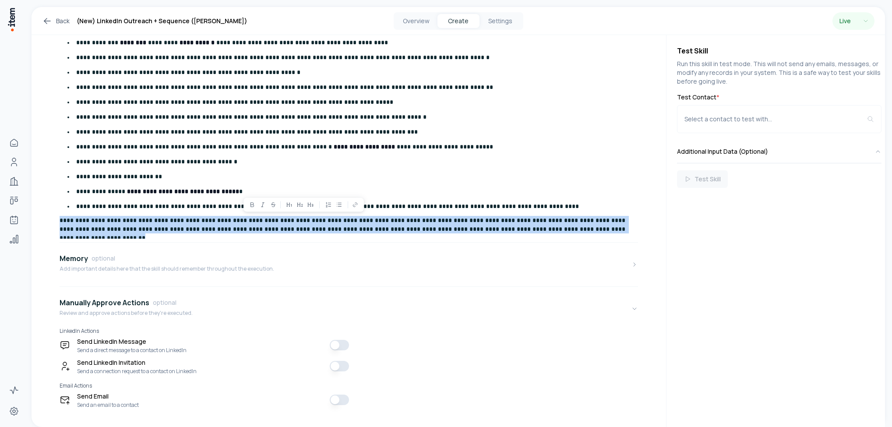
drag, startPoint x: 59, startPoint y: 202, endPoint x: 555, endPoint y: 223, distance: 496.2
copy p "**********"
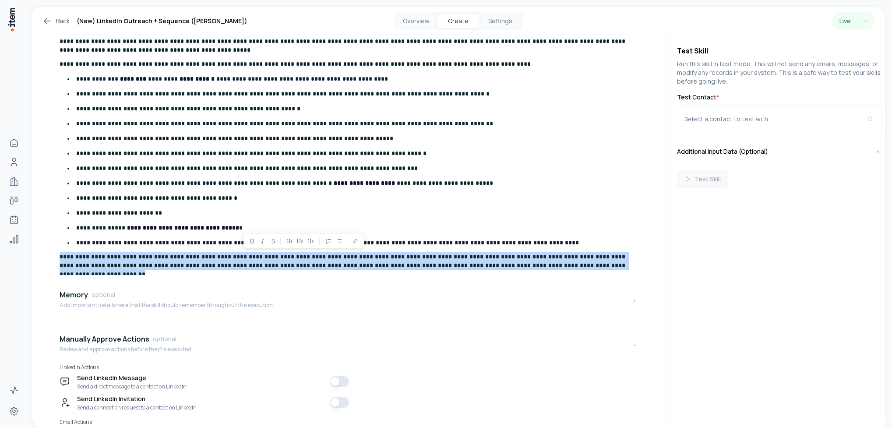
scroll to position [1222, 0]
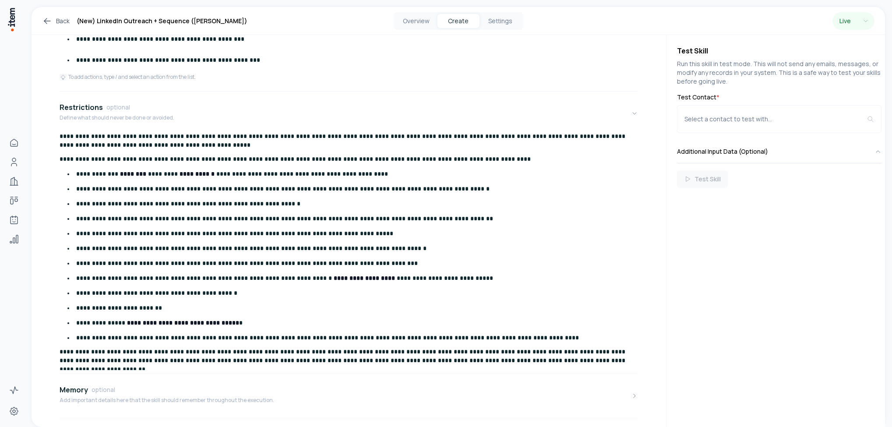
click at [60, 347] on p "**********" at bounding box center [344, 356] width 569 height 18
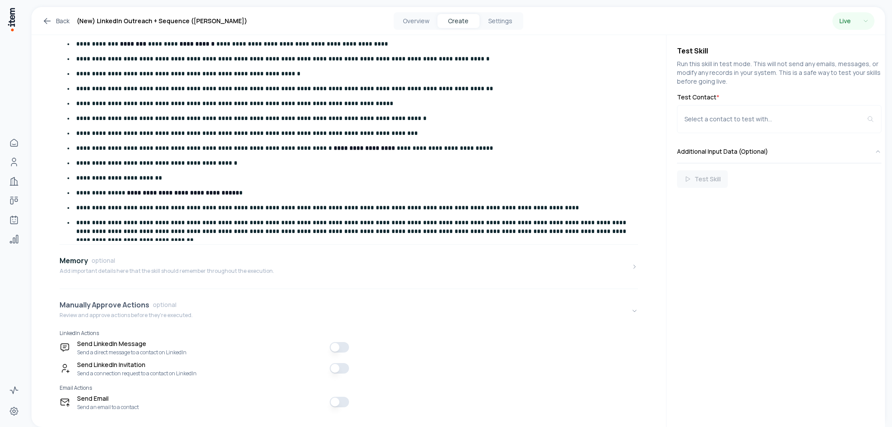
scroll to position [1354, 0]
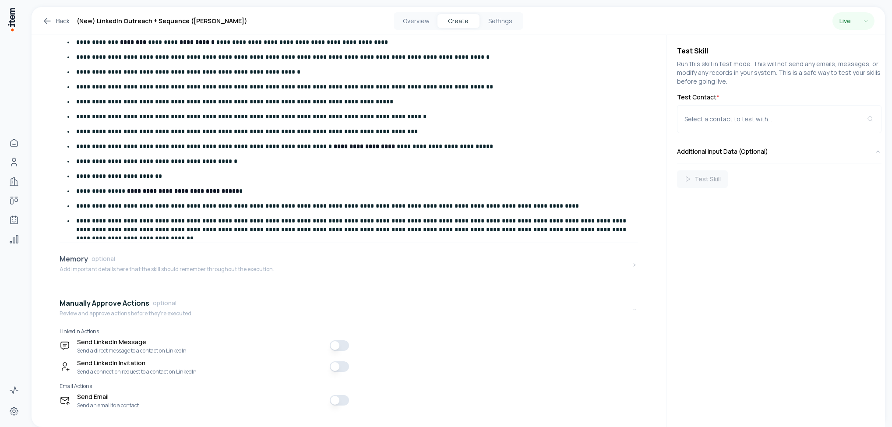
click at [181, 254] on div "Memory optional" at bounding box center [167, 259] width 215 height 11
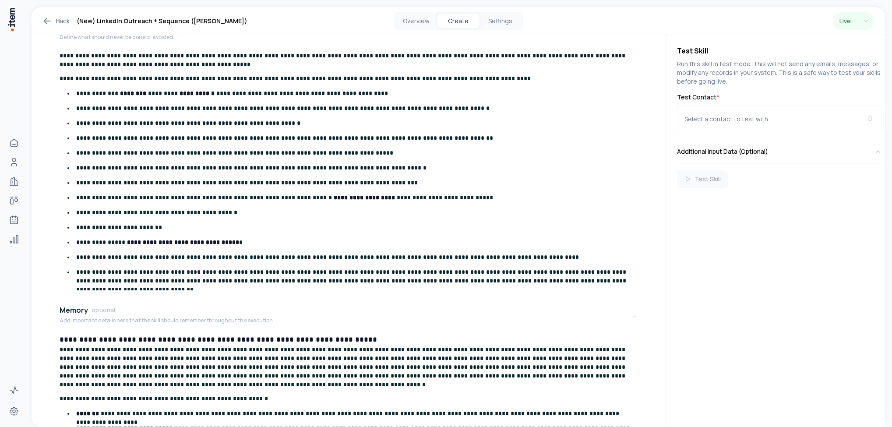
scroll to position [1237, 0]
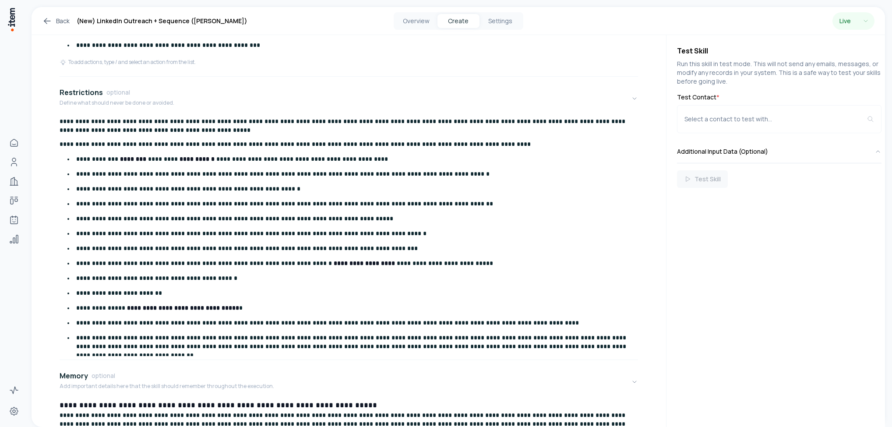
click at [593, 333] on p "**********" at bounding box center [354, 342] width 556 height 18
click at [326, 59] on div "To add actions, type / and select an action from the list." at bounding box center [349, 62] width 579 height 7
